Goal: Transaction & Acquisition: Purchase product/service

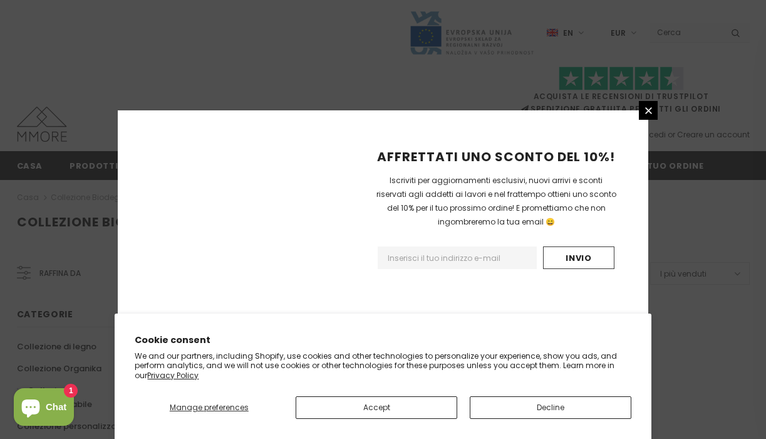
scroll to position [872, 0]
